Goal: Task Accomplishment & Management: Manage account settings

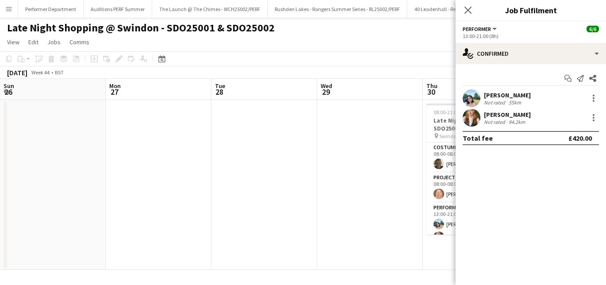
scroll to position [0, 183]
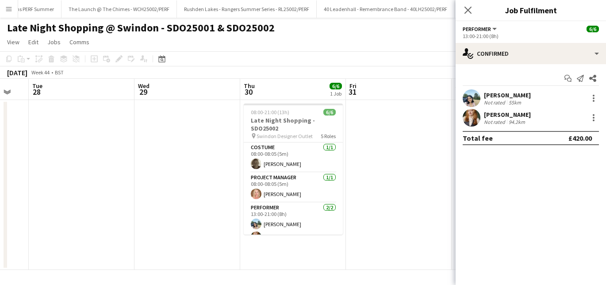
click at [9, 6] on app-icon "Menu" at bounding box center [8, 8] width 7 height 7
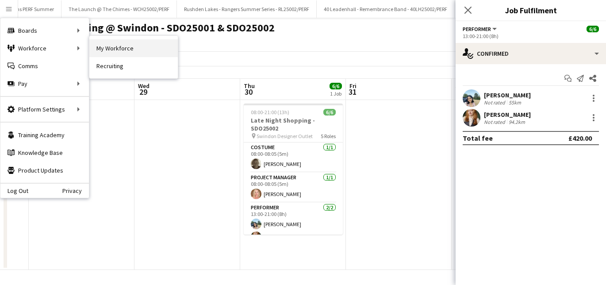
click at [104, 48] on link "My Workforce" at bounding box center [133, 48] width 88 height 18
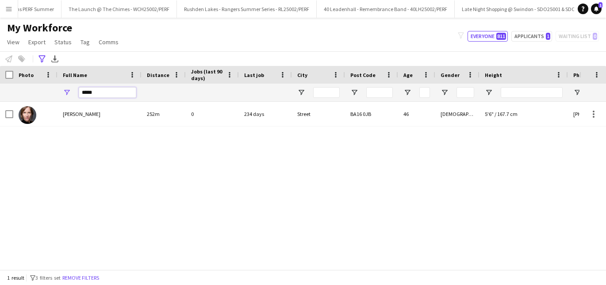
drag, startPoint x: 102, startPoint y: 95, endPoint x: 77, endPoint y: 93, distance: 25.7
click at [77, 94] on div "*****" at bounding box center [99, 93] width 84 height 18
drag, startPoint x: 119, startPoint y: 94, endPoint x: 70, endPoint y: 86, distance: 49.7
click at [70, 86] on div "********" at bounding box center [99, 93] width 84 height 18
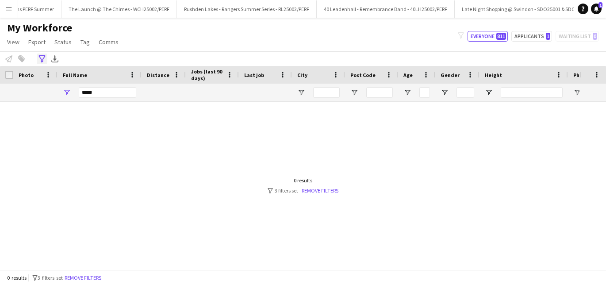
click at [45, 58] on icon "Advanced filters" at bounding box center [41, 58] width 7 height 7
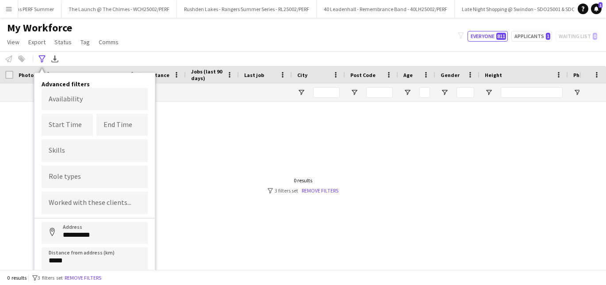
scroll to position [24, 0]
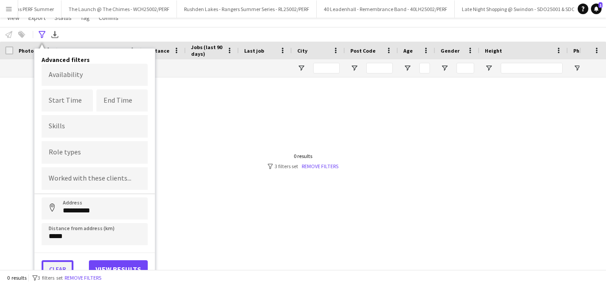
click at [57, 264] on button "Clear" at bounding box center [58, 269] width 32 height 18
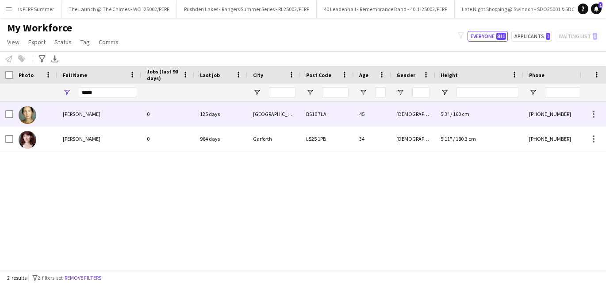
click at [91, 113] on span "Naomi Campbell" at bounding box center [82, 114] width 38 height 7
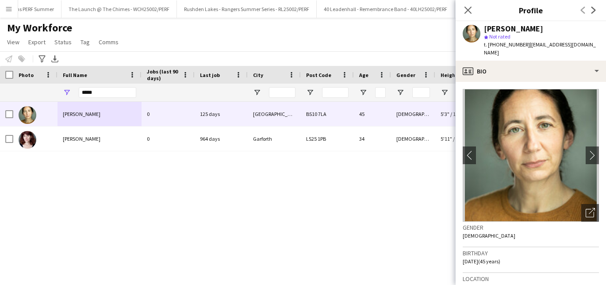
drag, startPoint x: 526, startPoint y: 44, endPoint x: 531, endPoint y: 50, distance: 8.2
click at [531, 50] on div "t. +447870463121 | naomicasscampbell@yahoo.co.uk" at bounding box center [541, 49] width 115 height 16
copy span "naomicasscampbell@yahoo.co.uk"
drag, startPoint x: 108, startPoint y: 90, endPoint x: 72, endPoint y: 89, distance: 36.3
click at [73, 89] on div "*****" at bounding box center [99, 93] width 84 height 18
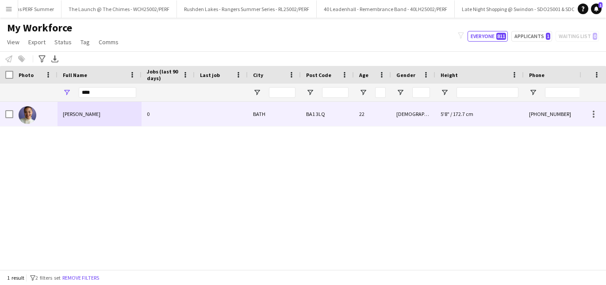
click at [79, 115] on span "Inez Solomon-Gardner" at bounding box center [82, 114] width 38 height 7
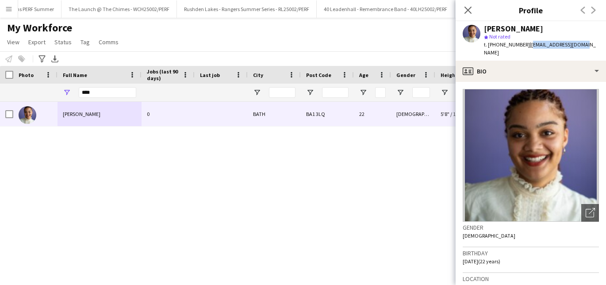
drag, startPoint x: 525, startPoint y: 45, endPoint x: 577, endPoint y: 46, distance: 51.7
click at [577, 46] on div "Inez Solomon-Gardner star Not rated t. +447460571423 | inezsg@hotmail.co.uk" at bounding box center [531, 40] width 150 height 39
copy span "inezsg@hotmail.co.uk"
drag, startPoint x: 100, startPoint y: 91, endPoint x: 61, endPoint y: 91, distance: 38.9
click at [61, 91] on div "****" at bounding box center [99, 93] width 84 height 18
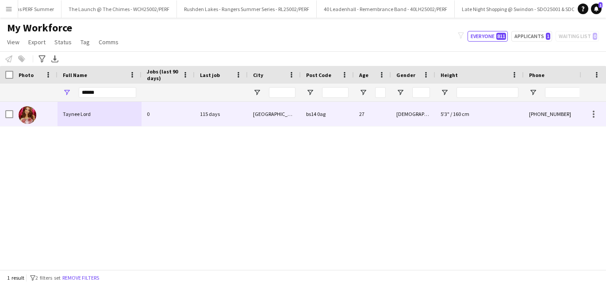
click at [61, 114] on div "Taynee Lord" at bounding box center [99, 114] width 84 height 24
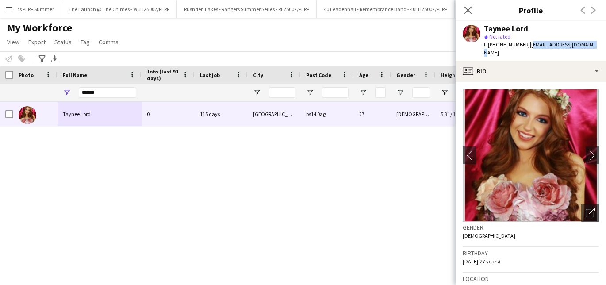
drag, startPoint x: 526, startPoint y: 44, endPoint x: 585, endPoint y: 45, distance: 59.3
click at [585, 45] on div "Taynee Lord star Not rated t. +447552096613 | taynee_lord@yahoo.co.uk" at bounding box center [531, 40] width 150 height 39
copy span "taynee_lord@yahoo.co.uk"
drag, startPoint x: 110, startPoint y: 92, endPoint x: 69, endPoint y: 88, distance: 41.3
click at [69, 88] on div "******" at bounding box center [99, 93] width 84 height 18
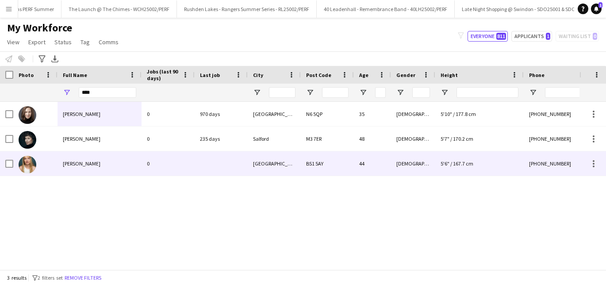
click at [78, 163] on span "Suzanne van Maurik" at bounding box center [82, 163] width 38 height 7
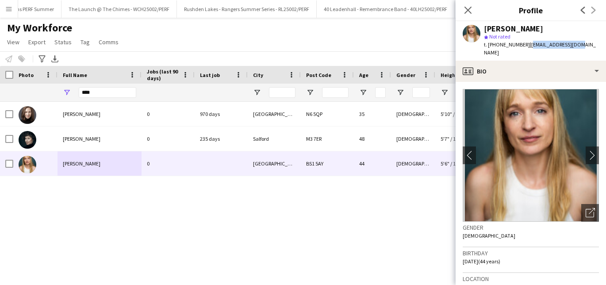
drag, startPoint x: 529, startPoint y: 45, endPoint x: 578, endPoint y: 46, distance: 48.7
click at [578, 47] on span "| sannecarolienvm@gmail.com" at bounding box center [540, 48] width 112 height 15
click at [598, 45] on div "Suzanne van Maurik star Not rated t. +4407908472719 | sannecarolienvm@gmail.com" at bounding box center [531, 40] width 150 height 39
drag, startPoint x: 594, startPoint y: 44, endPoint x: 529, endPoint y: 44, distance: 64.6
click at [529, 44] on div "Suzanne van Maurik star Not rated t. +4407908472719 | sannecarolienvm@gmail.com" at bounding box center [531, 40] width 150 height 39
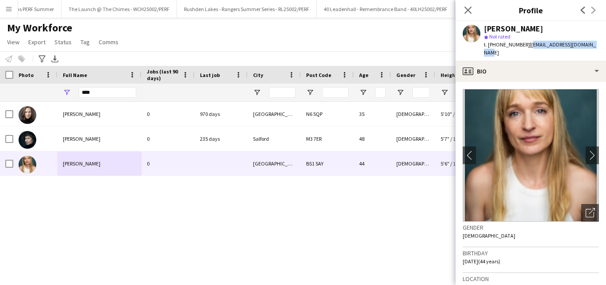
copy span "sannecarolienvm@gmail.com"
drag, startPoint x: 103, startPoint y: 88, endPoint x: 73, endPoint y: 88, distance: 30.1
click at [73, 88] on div "****" at bounding box center [99, 93] width 84 height 18
drag, startPoint x: 108, startPoint y: 97, endPoint x: 68, endPoint y: 95, distance: 40.8
click at [68, 95] on div "****" at bounding box center [99, 93] width 84 height 18
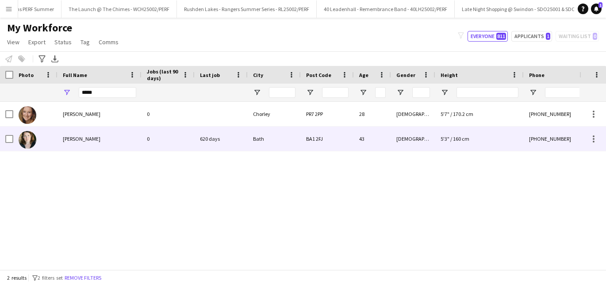
click at [81, 140] on span "Megan Brooks" at bounding box center [82, 138] width 38 height 7
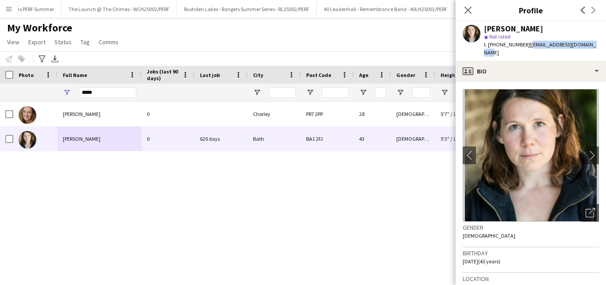
drag, startPoint x: 526, startPoint y: 45, endPoint x: 599, endPoint y: 44, distance: 73.4
click at [599, 44] on app-profile-header "Megan Brooks star Not rated t. +447989355408 | meganbrooks@hotmail.co.uk" at bounding box center [531, 40] width 150 height 39
copy span "meganbrooks@hotmail.co.uk"
drag, startPoint x: 97, startPoint y: 91, endPoint x: 73, endPoint y: 91, distance: 24.8
click at [76, 91] on div "*****" at bounding box center [99, 93] width 84 height 18
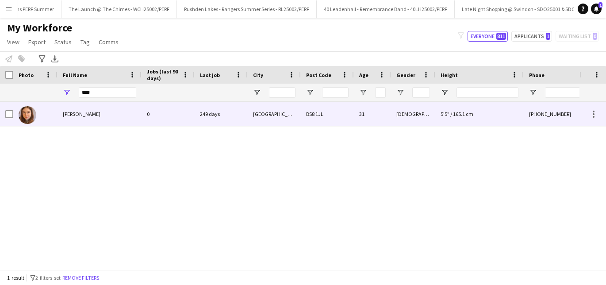
click at [88, 114] on span "Olivia Wylde" at bounding box center [82, 114] width 38 height 7
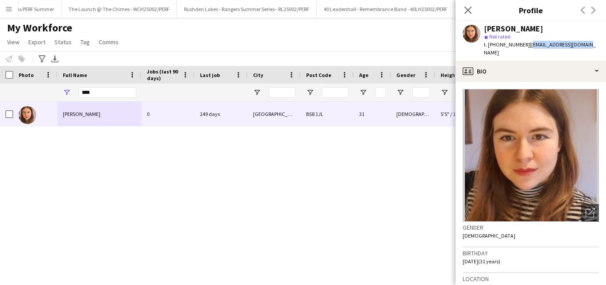
drag, startPoint x: 526, startPoint y: 43, endPoint x: 583, endPoint y: 43, distance: 56.6
click at [583, 43] on div "Olivia Wylde star Not rated t. +447904313394 | wylde93@hotmail.co.uk" at bounding box center [531, 40] width 150 height 39
copy span "wylde93@hotmail.co.uk"
drag, startPoint x: 101, startPoint y: 92, endPoint x: 65, endPoint y: 92, distance: 36.3
click at [65, 92] on div "****" at bounding box center [99, 93] width 84 height 18
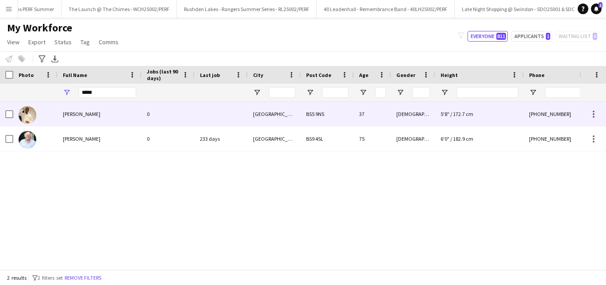
click at [76, 120] on div "moses Hardwick" at bounding box center [99, 114] width 84 height 24
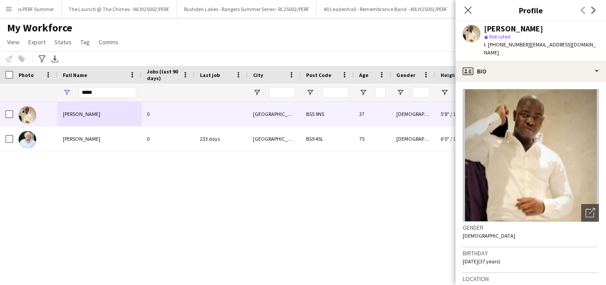
drag, startPoint x: 526, startPoint y: 44, endPoint x: 533, endPoint y: 52, distance: 10.4
click at [533, 52] on div "t. +447749412156 | moseshardwick23@hotmail.co.uk" at bounding box center [541, 49] width 115 height 16
copy span "moseshardwick23@hotmail.co.uk"
drag, startPoint x: 103, startPoint y: 92, endPoint x: 69, endPoint y: 88, distance: 33.8
click at [70, 89] on div "*****" at bounding box center [99, 93] width 84 height 18
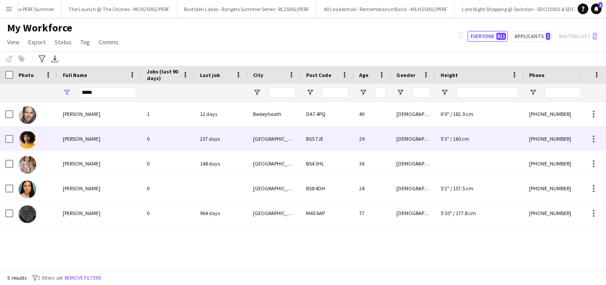
click at [96, 144] on div "Shiquerra Robertson" at bounding box center [99, 138] width 84 height 24
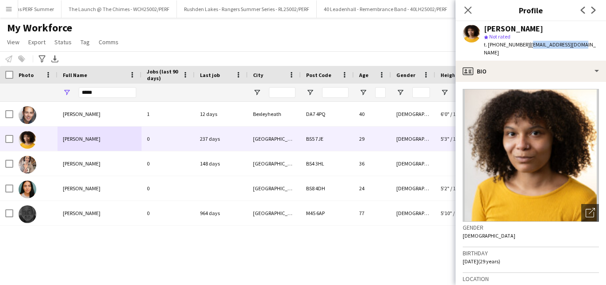
drag, startPoint x: 526, startPoint y: 43, endPoint x: 575, endPoint y: 42, distance: 48.7
click at [575, 42] on div "Shiquerra Robertson star Not rated t. +447908542510 | kirra.r96@gmail.com" at bounding box center [531, 40] width 150 height 39
copy span "kirra.r96@gmail.com"
drag, startPoint x: 99, startPoint y: 92, endPoint x: 73, endPoint y: 92, distance: 26.6
click at [73, 92] on div "*****" at bounding box center [99, 93] width 84 height 18
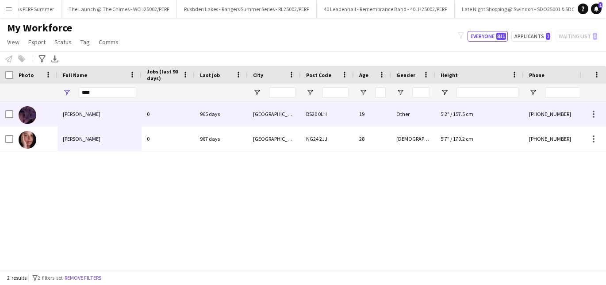
click at [84, 115] on span "Maya Matthews" at bounding box center [82, 114] width 38 height 7
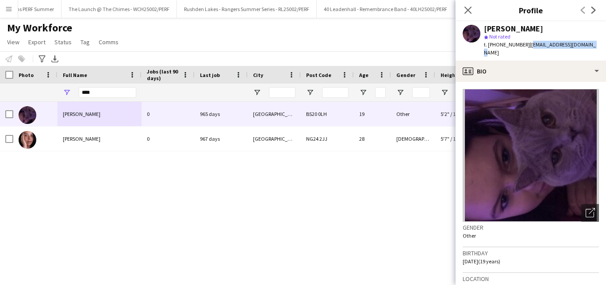
drag, startPoint x: 526, startPoint y: 44, endPoint x: 592, endPoint y: 44, distance: 65.9
click at [592, 44] on div "Maya Matthews star Not rated t. +447568068228 | deckchairmaya@gmail.com" at bounding box center [531, 40] width 150 height 39
copy span "deckchairmaya@gmail.com"
drag, startPoint x: 98, startPoint y: 95, endPoint x: 69, endPoint y: 93, distance: 29.2
click at [70, 93] on div "****" at bounding box center [99, 93] width 84 height 18
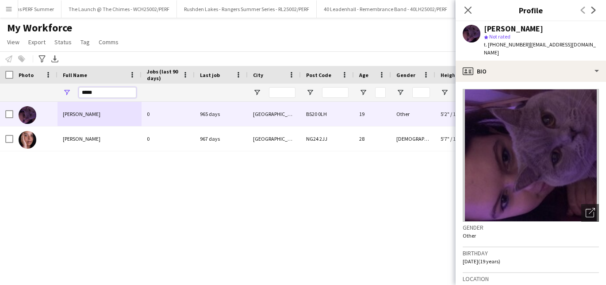
type input "*****"
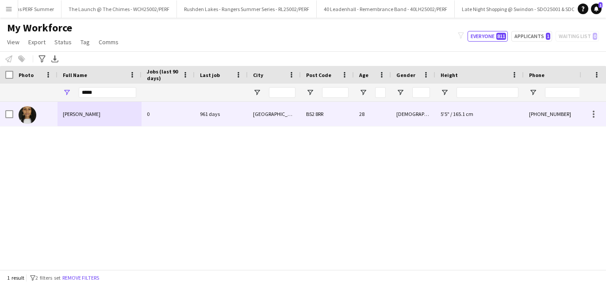
click at [93, 116] on span "lunda dimbelolo" at bounding box center [82, 114] width 38 height 7
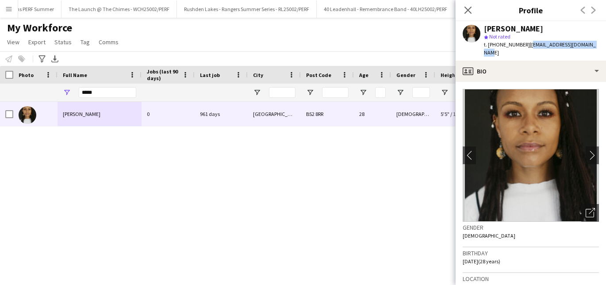
drag, startPoint x: 526, startPoint y: 44, endPoint x: 591, endPoint y: 46, distance: 65.0
click at [591, 46] on div "lunda dimbelolo star Not rated t. +447827860547 | lunda.dimbelolo@gmail.com" at bounding box center [531, 40] width 150 height 39
copy span "lunda.dimbelolo@gmail.com"
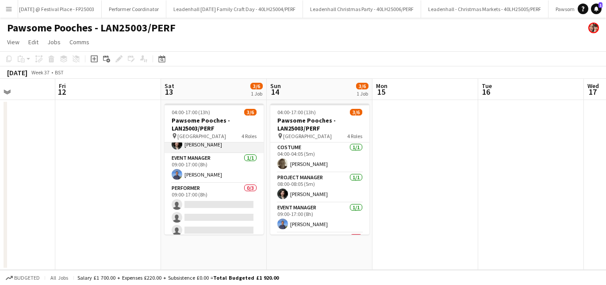
scroll to position [54, 0]
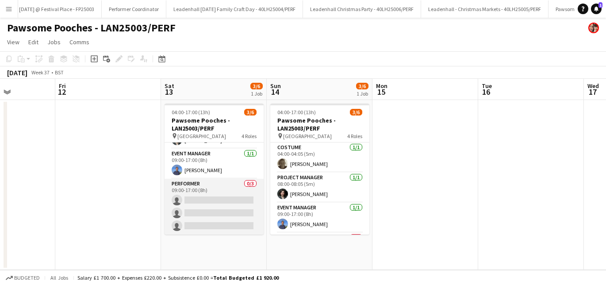
click at [226, 189] on app-card-role "Performer 0/3 09:00-17:00 (8h) single-neutral-actions single-neutral-actions si…" at bounding box center [214, 207] width 99 height 56
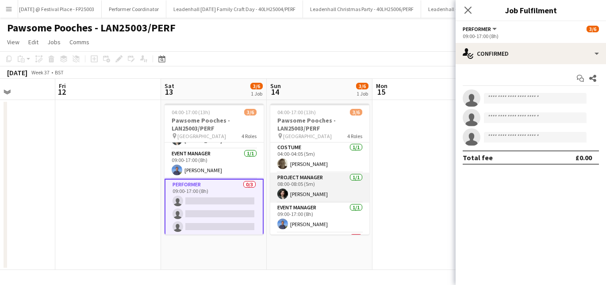
click at [308, 190] on app-card-role "Project Manager 1/1 08:00-08:05 (5m) Georgie Craft" at bounding box center [319, 187] width 99 height 30
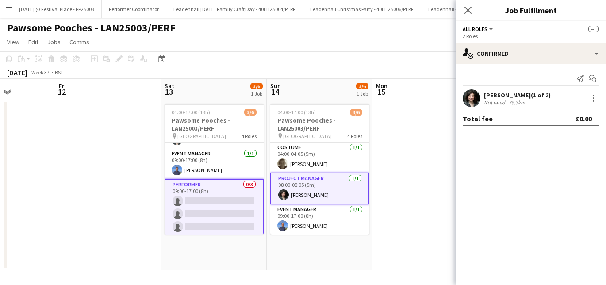
click at [310, 189] on app-card-role "Project Manager 1/1 08:00-08:05 (5m) Georgie Craft" at bounding box center [319, 188] width 99 height 32
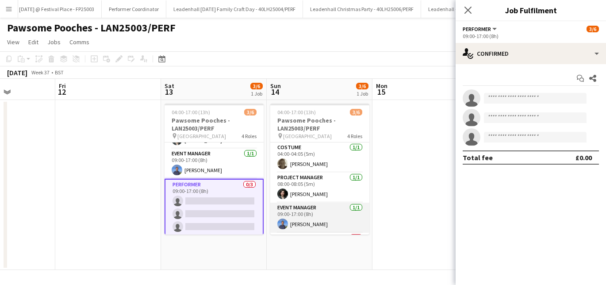
click at [307, 219] on app-card-role "Event Manager 1/1 09:00-17:00 (8h) Dan Wilkinson" at bounding box center [319, 218] width 99 height 30
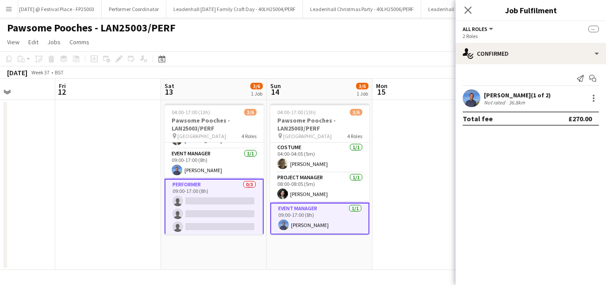
click at [307, 219] on app-card-role "Event Manager 1/1 09:00-17:00 (8h) Dan Wilkinson" at bounding box center [319, 219] width 99 height 32
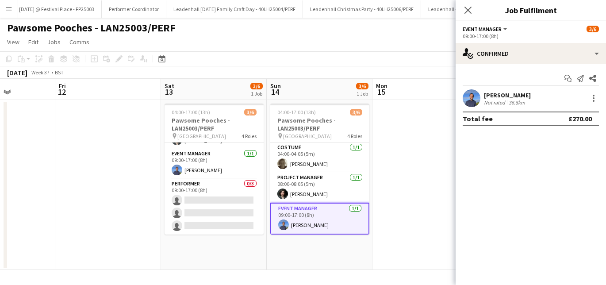
click at [307, 219] on app-card-role "Event Manager 1/1 09:00-17:00 (8h) Dan Wilkinson" at bounding box center [319, 219] width 99 height 32
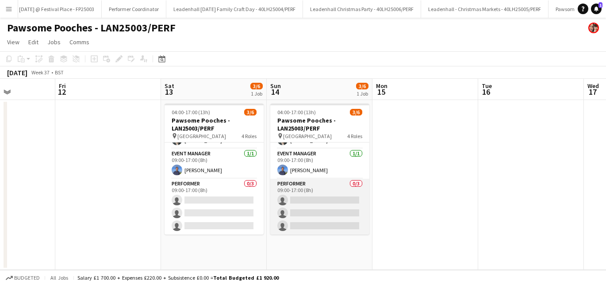
click at [310, 188] on app-card-role "Performer 0/3 09:00-17:00 (8h) single-neutral-actions single-neutral-actions si…" at bounding box center [319, 207] width 99 height 56
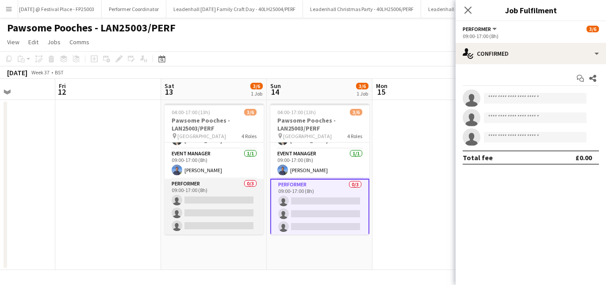
click at [216, 188] on app-card-role "Performer 0/3 09:00-17:00 (8h) single-neutral-actions single-neutral-actions si…" at bounding box center [214, 207] width 99 height 56
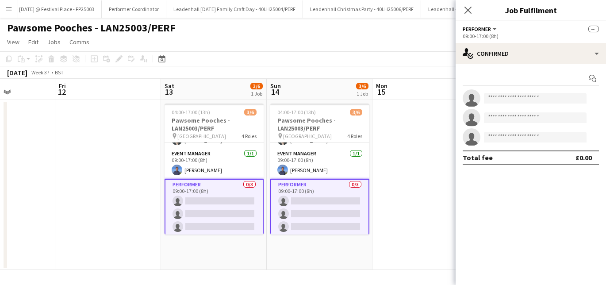
click at [528, 104] on app-invite-slot "single-neutral-actions" at bounding box center [531, 98] width 150 height 18
click at [528, 97] on input at bounding box center [535, 98] width 103 height 11
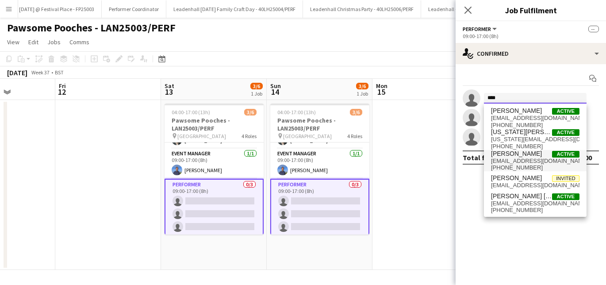
type input "***"
click at [513, 161] on span "alisoncampbell979@hotmail.co.uk" at bounding box center [535, 160] width 88 height 7
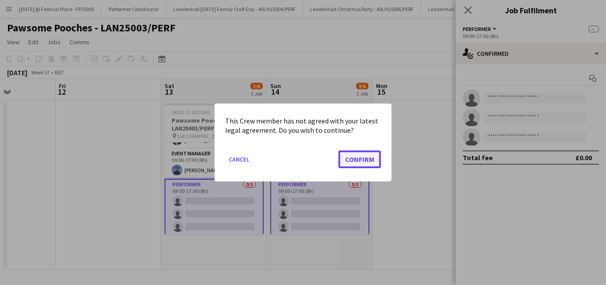
click at [371, 160] on button "Confirm" at bounding box center [359, 159] width 42 height 18
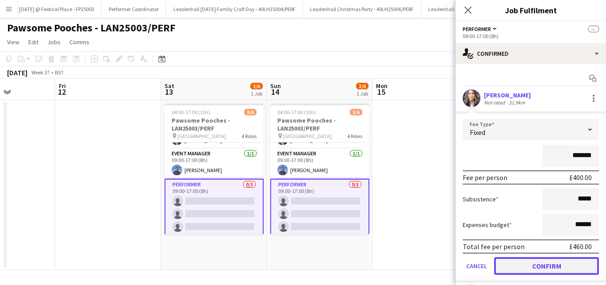
click at [528, 270] on button "Confirm" at bounding box center [546, 266] width 105 height 18
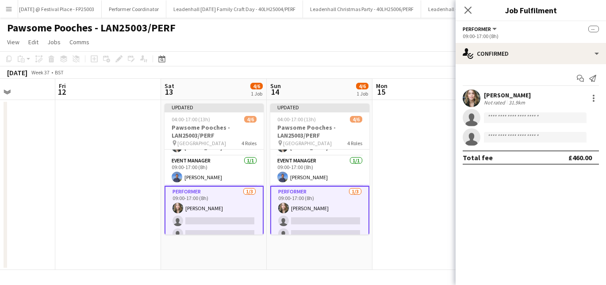
click at [403, 130] on app-date-cell at bounding box center [425, 185] width 106 height 170
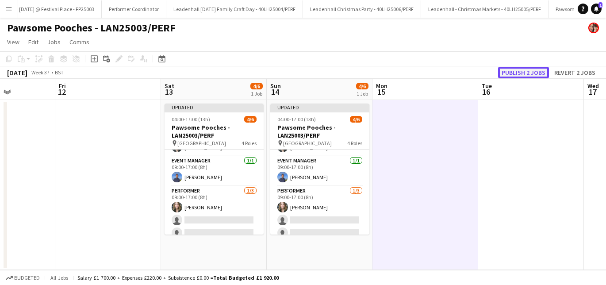
click at [517, 69] on button "Publish 2 jobs" at bounding box center [523, 72] width 51 height 11
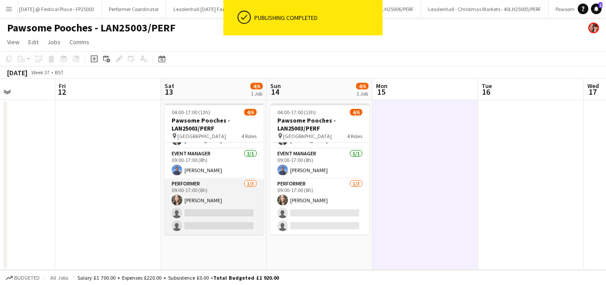
click at [202, 197] on app-card-role "Performer 1/3 09:00-17:00 (8h) Ali Campbell single-neutral-actions single-neutr…" at bounding box center [214, 207] width 99 height 56
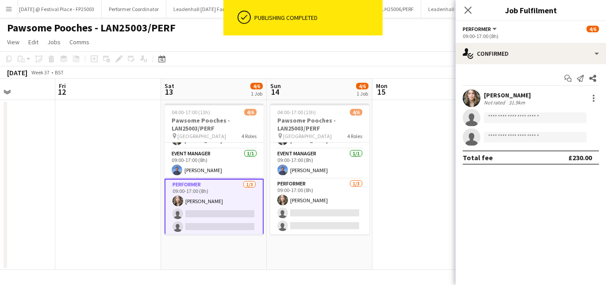
click at [508, 96] on div "Ali Campbell" at bounding box center [507, 95] width 47 height 8
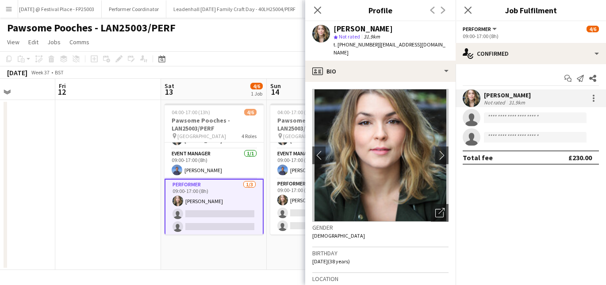
drag, startPoint x: 376, startPoint y: 44, endPoint x: 381, endPoint y: 52, distance: 8.7
click at [381, 52] on div "t. +447929717731 | alisoncampbell979@hotmail.co.uk" at bounding box center [390, 49] width 115 height 16
copy span "alisoncampbell979@hotmail.co.uk"
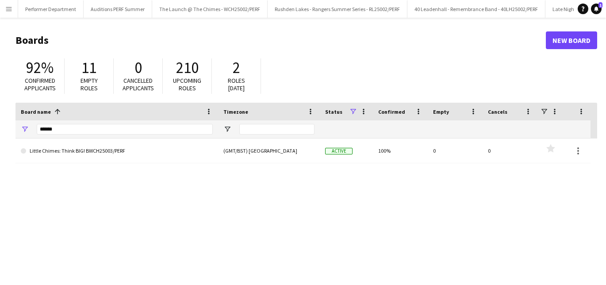
scroll to position [0, 2570]
drag, startPoint x: 68, startPoint y: 132, endPoint x: 30, endPoint y: 128, distance: 37.8
click at [30, 129] on div "******" at bounding box center [116, 129] width 203 height 18
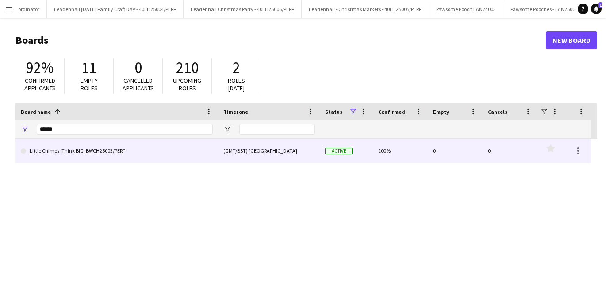
click at [50, 149] on link "Little Chimes: Think BIG! BWCH25003/PERF" at bounding box center [117, 150] width 192 height 25
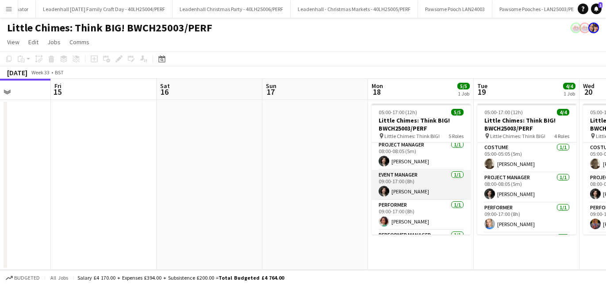
scroll to position [58, 0]
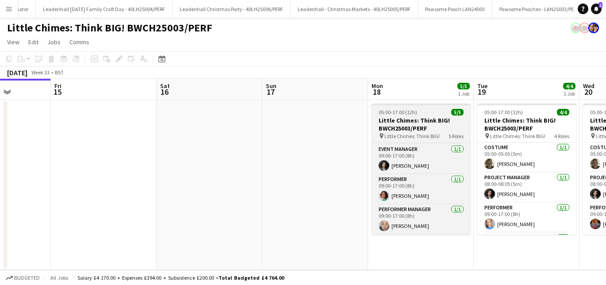
click at [416, 131] on h3 "Little Chimes: Think BIG! BWCH25003/PERF" at bounding box center [421, 124] width 99 height 16
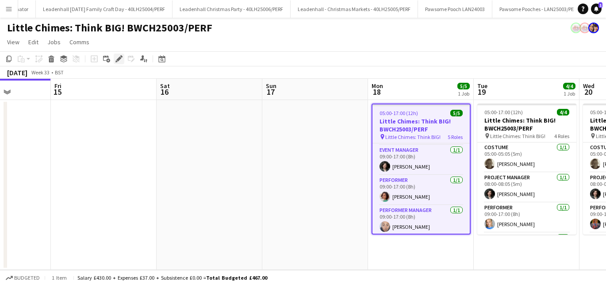
click at [118, 59] on icon at bounding box center [118, 59] width 5 height 5
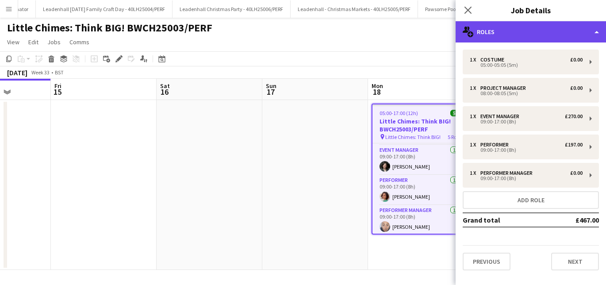
click at [548, 36] on div "multiple-users-add Roles" at bounding box center [531, 31] width 150 height 21
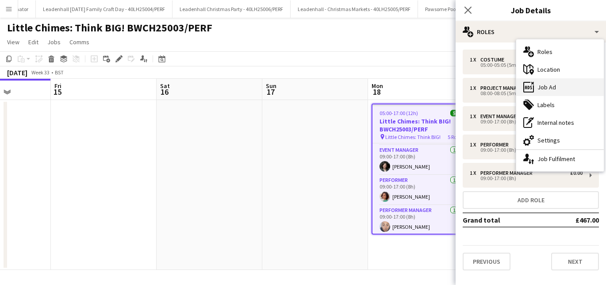
click at [548, 90] on div "ads-window Job Ad" at bounding box center [560, 87] width 88 height 18
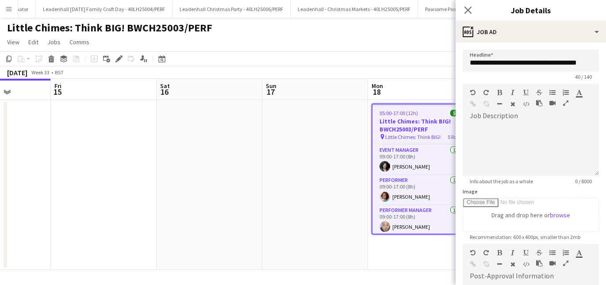
scroll to position [185, 0]
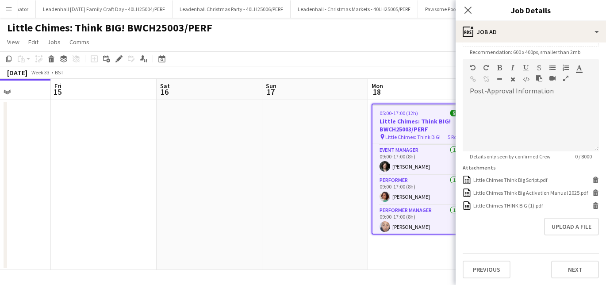
click at [396, 46] on app-page-menu "View Day view expanded Day view collapsed Month view Date picker Jump to [DATE]…" at bounding box center [303, 42] width 606 height 17
